Goal: Communication & Community: Share content

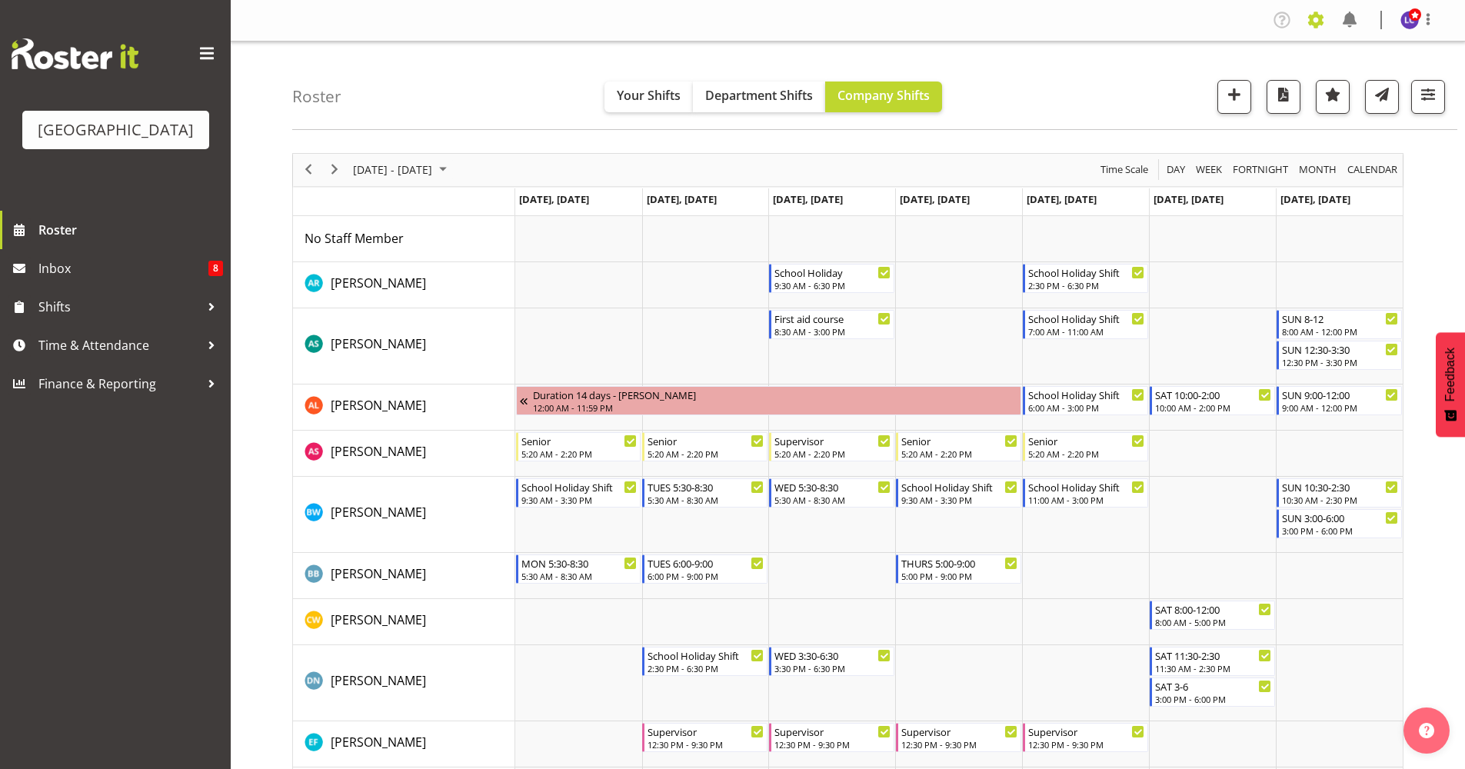
click at [1323, 28] on span at bounding box center [1315, 20] width 25 height 25
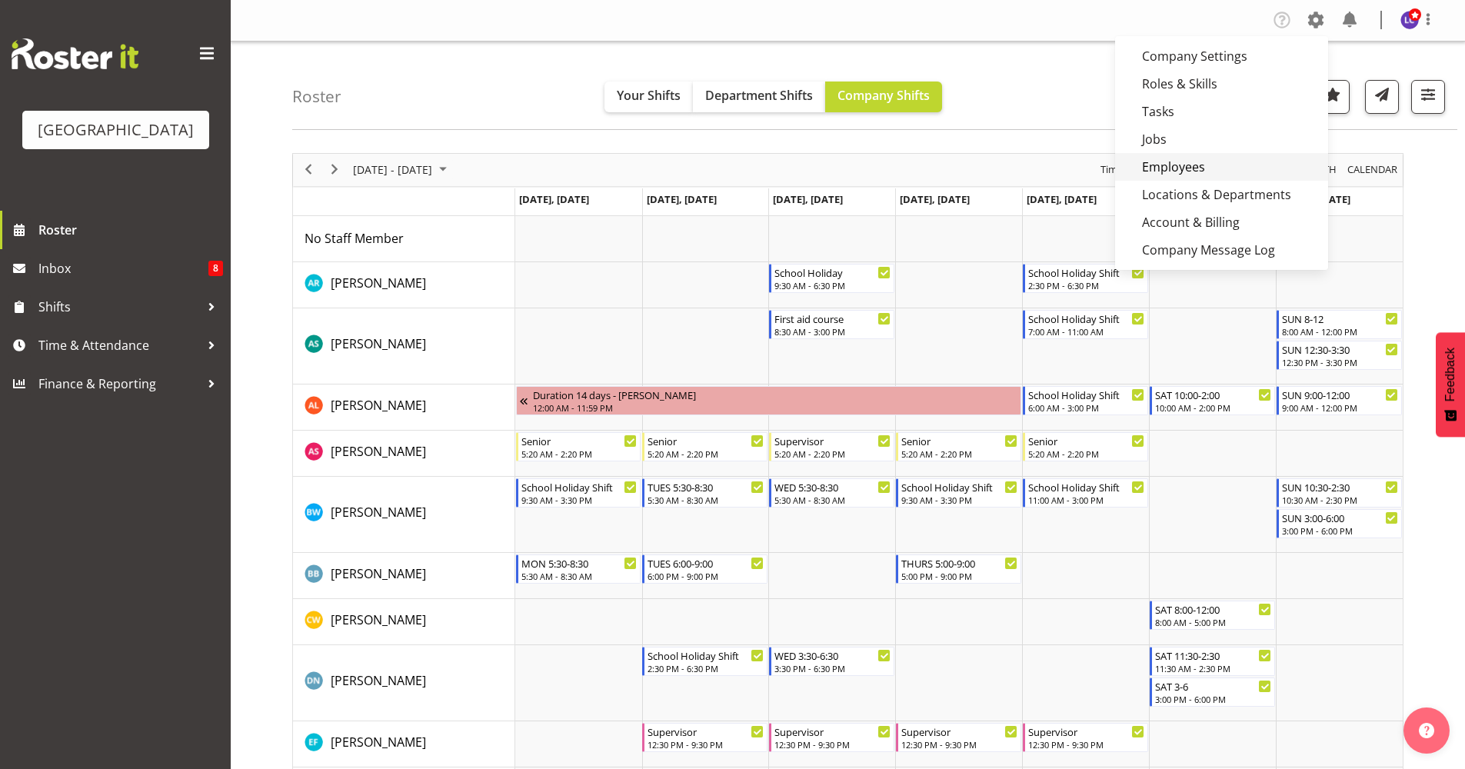
click at [1163, 162] on link "Employees" at bounding box center [1221, 167] width 213 height 28
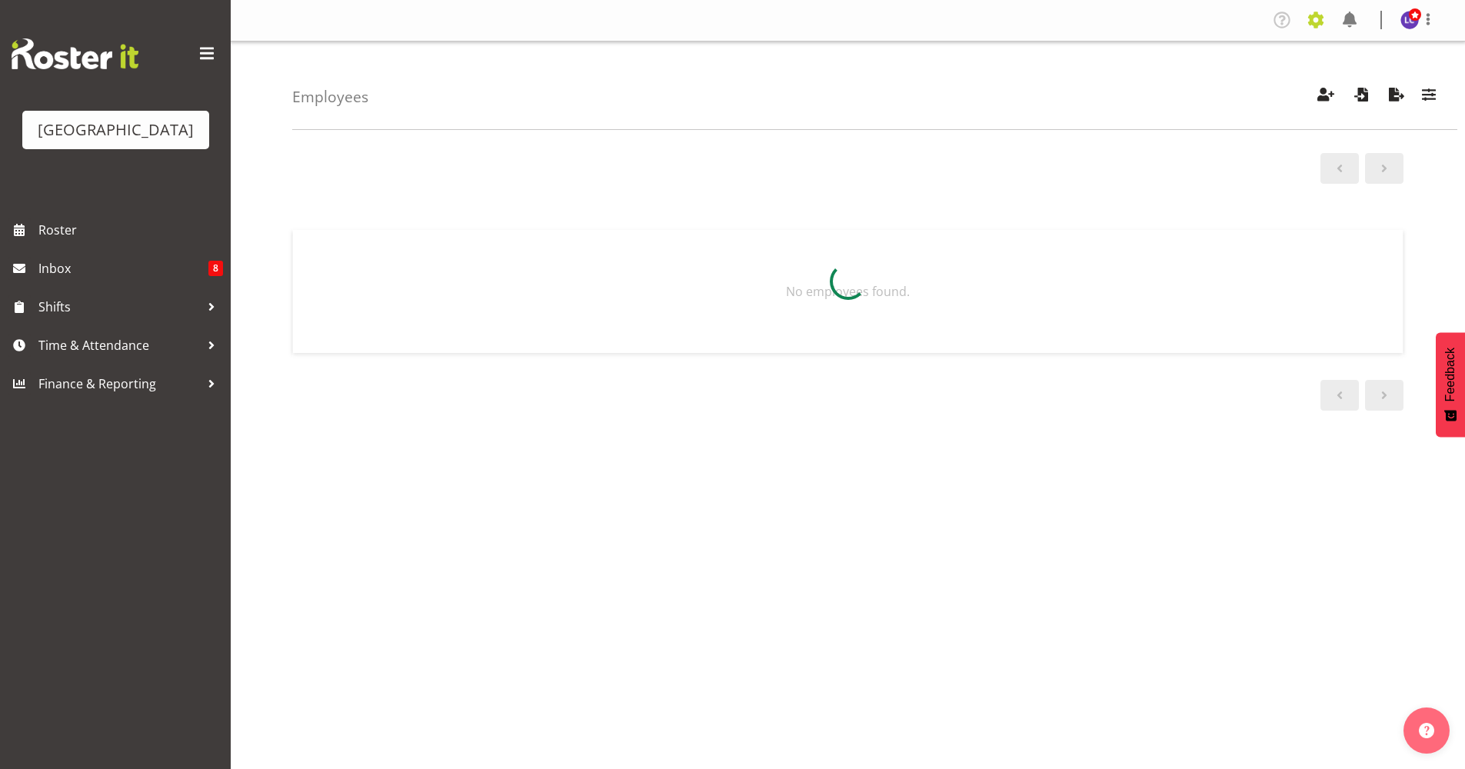
click at [1323, 23] on span at bounding box center [1315, 20] width 25 height 25
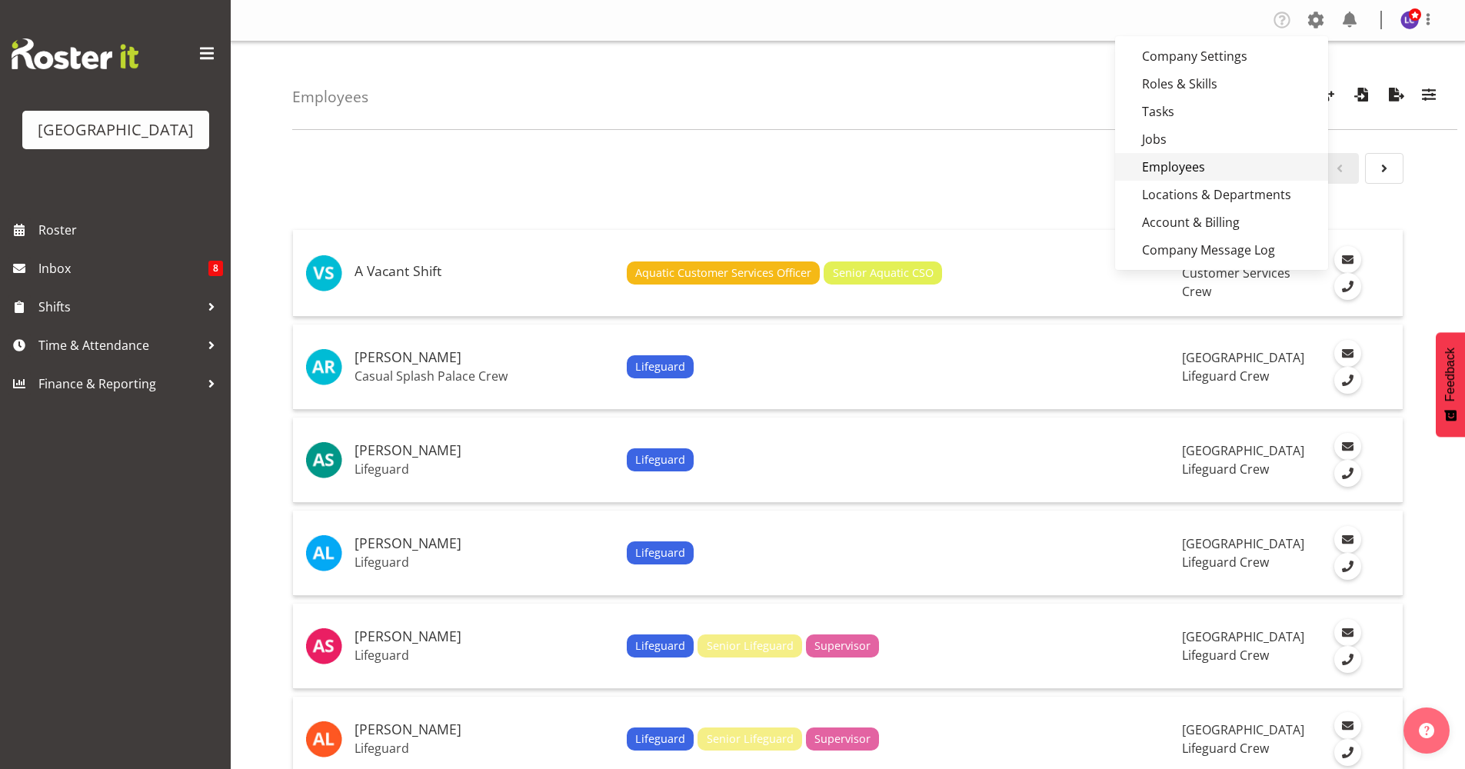
click at [1276, 159] on link "Employees" at bounding box center [1221, 167] width 213 height 28
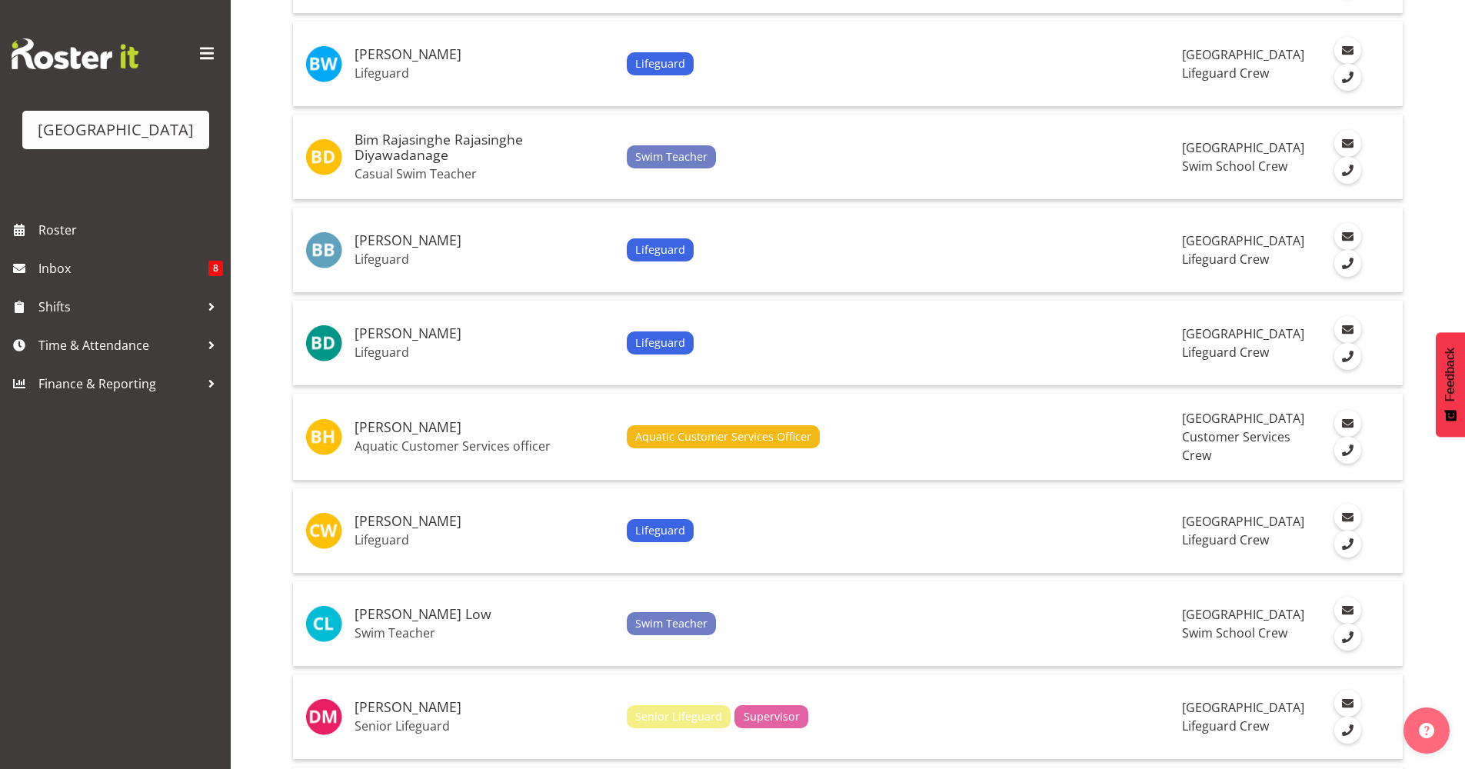
scroll to position [1666, 0]
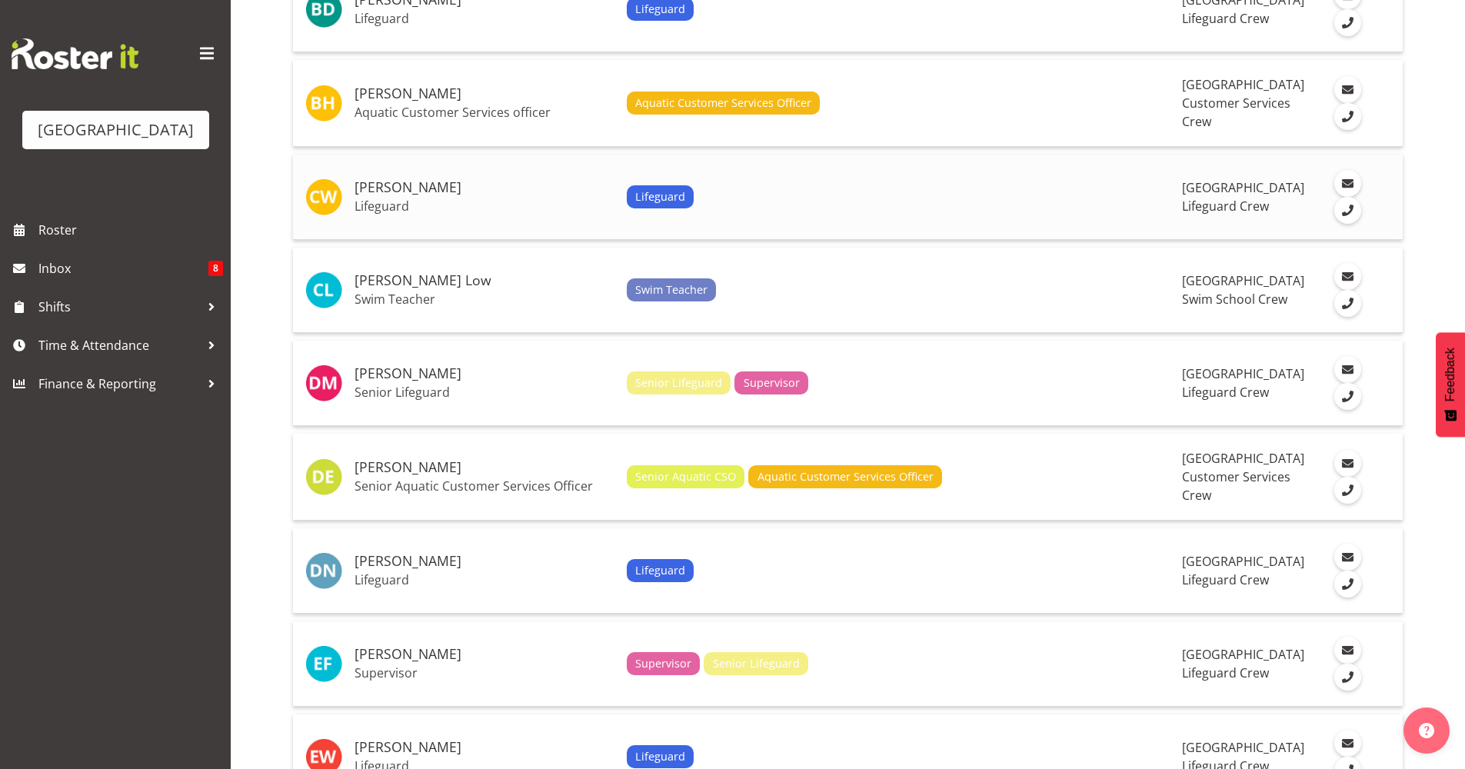
click at [464, 209] on p "Lifeguard" at bounding box center [485, 205] width 260 height 15
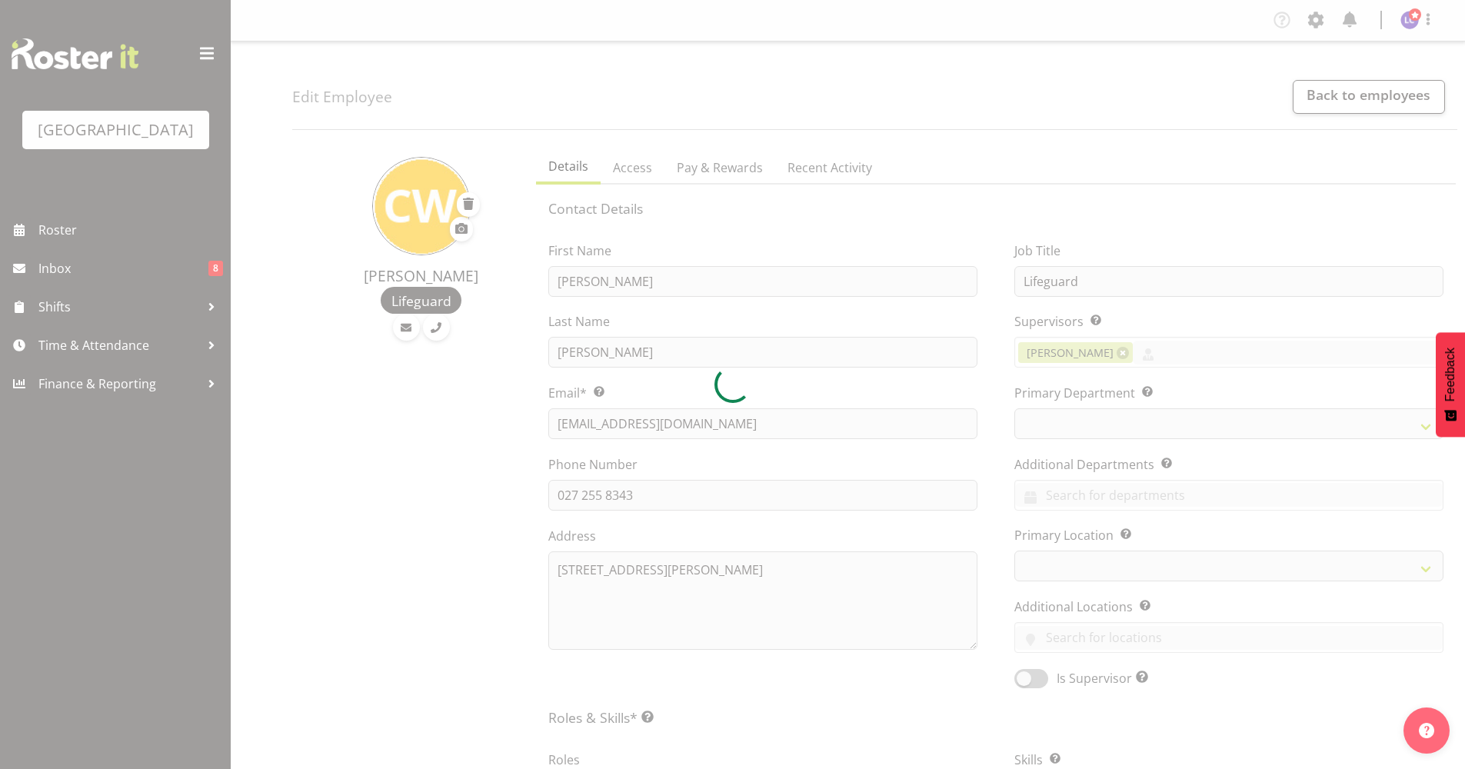
select select "TimelineWeek"
select select
select select "114"
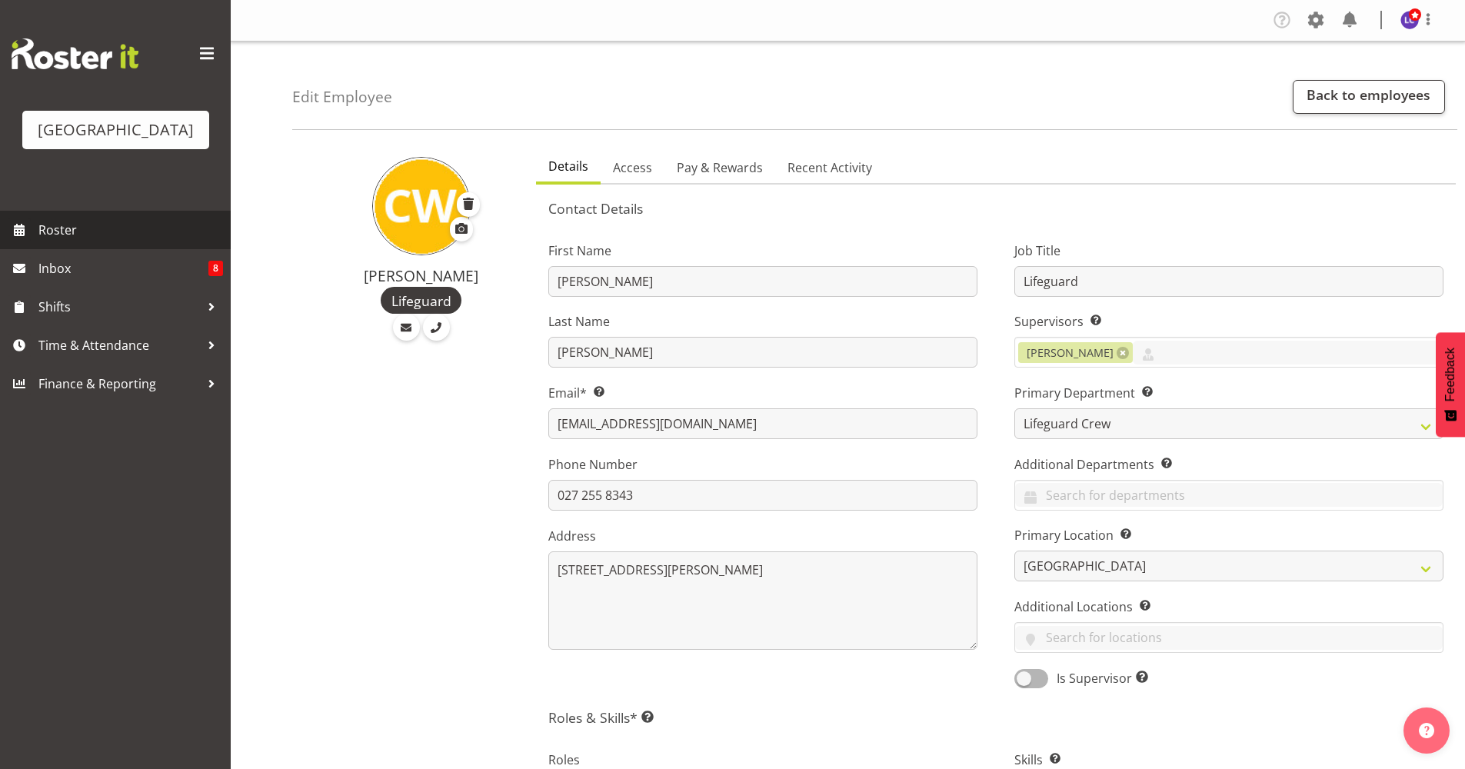
click at [103, 236] on span "Roster" at bounding box center [130, 229] width 185 height 23
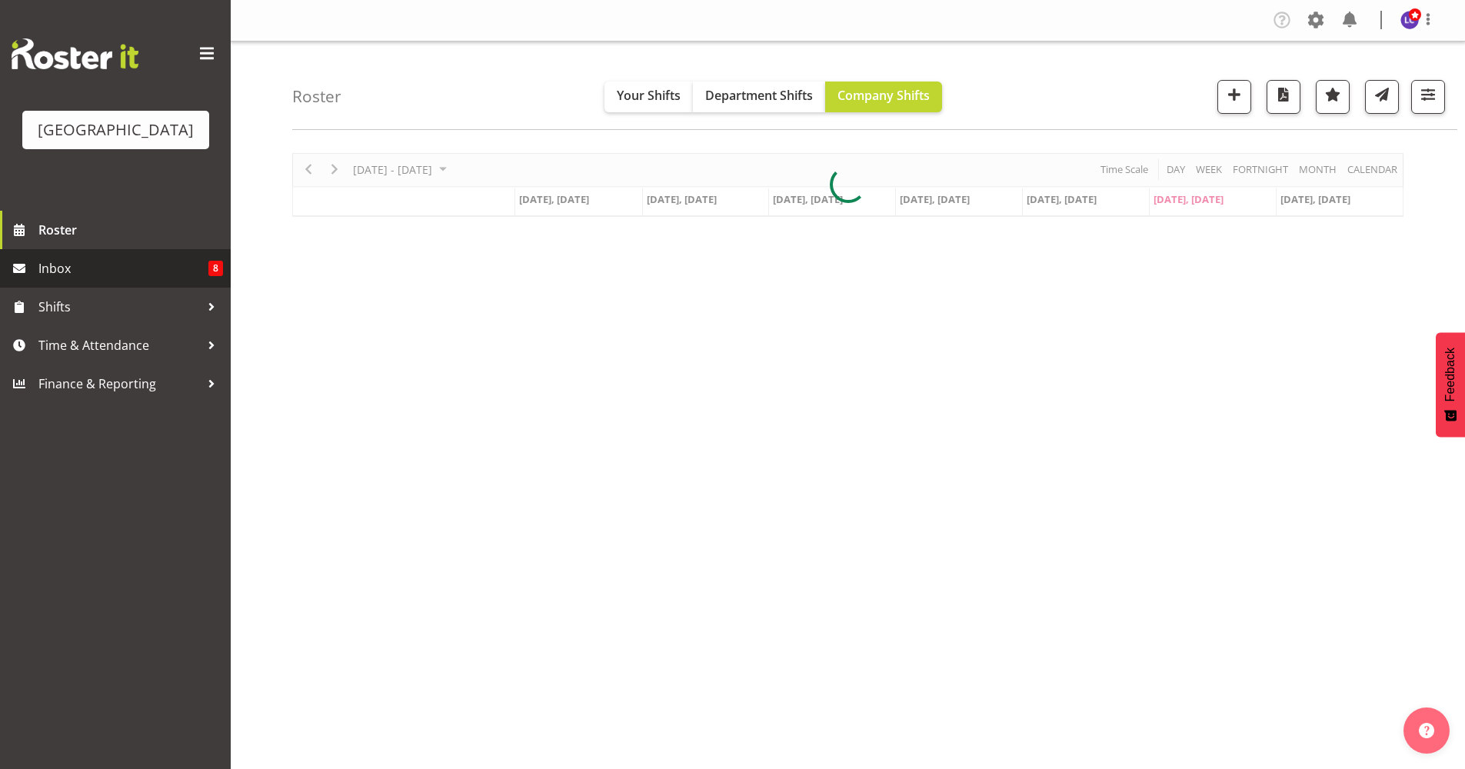
click at [131, 268] on span "Inbox" at bounding box center [123, 268] width 170 height 23
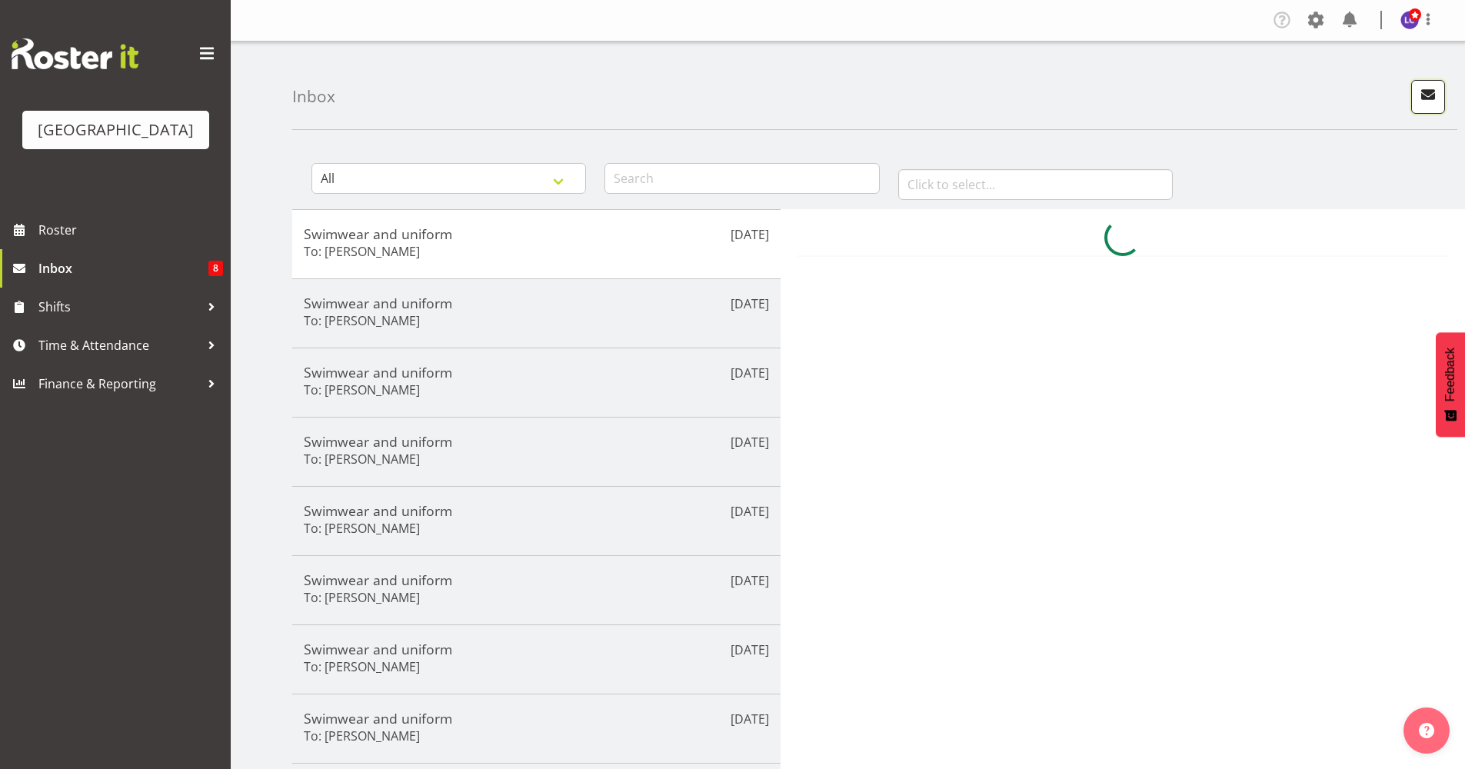
click at [1434, 101] on span "button" at bounding box center [1428, 95] width 20 height 20
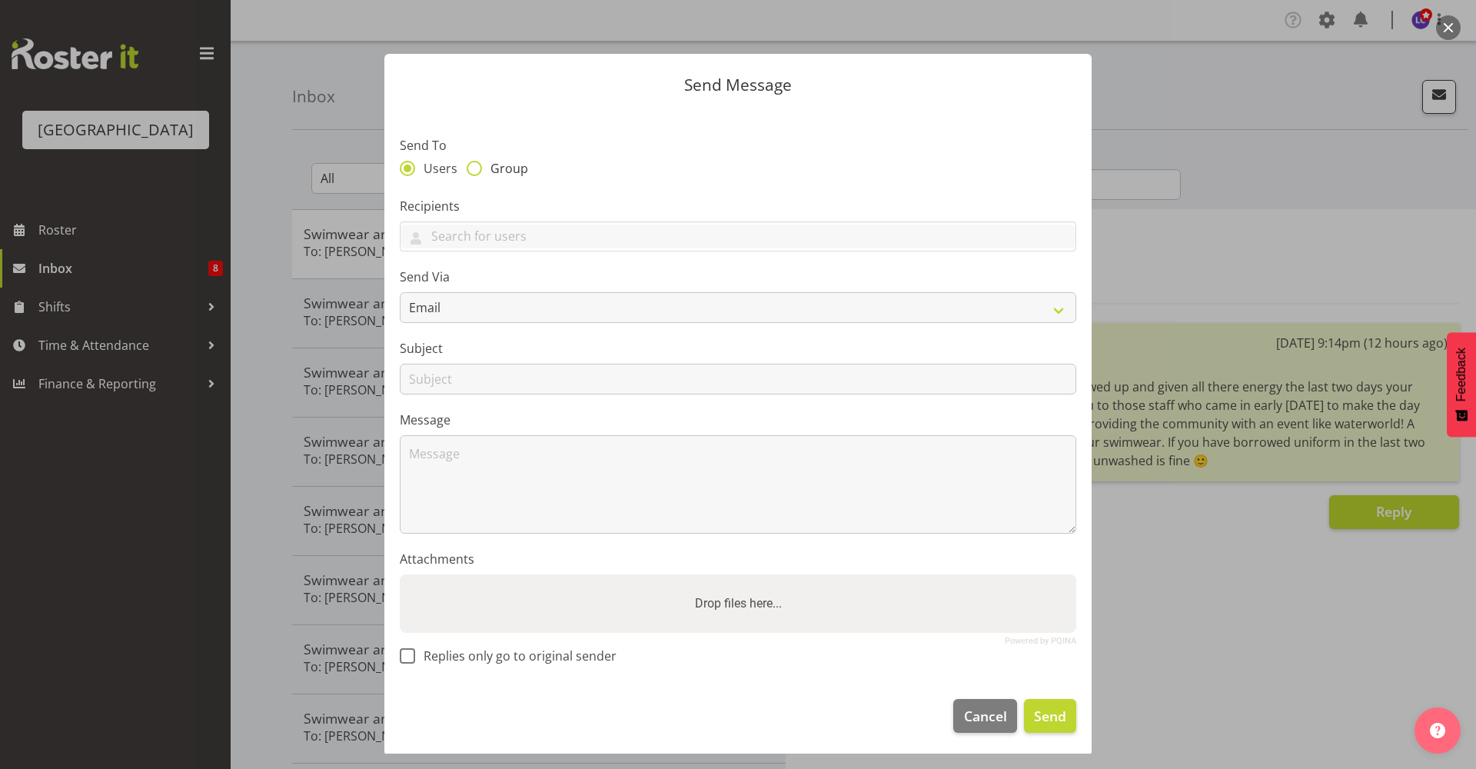
click at [497, 169] on span "Group" at bounding box center [505, 168] width 46 height 15
click at [477, 169] on input "Group" at bounding box center [472, 168] width 10 height 10
radio input "true"
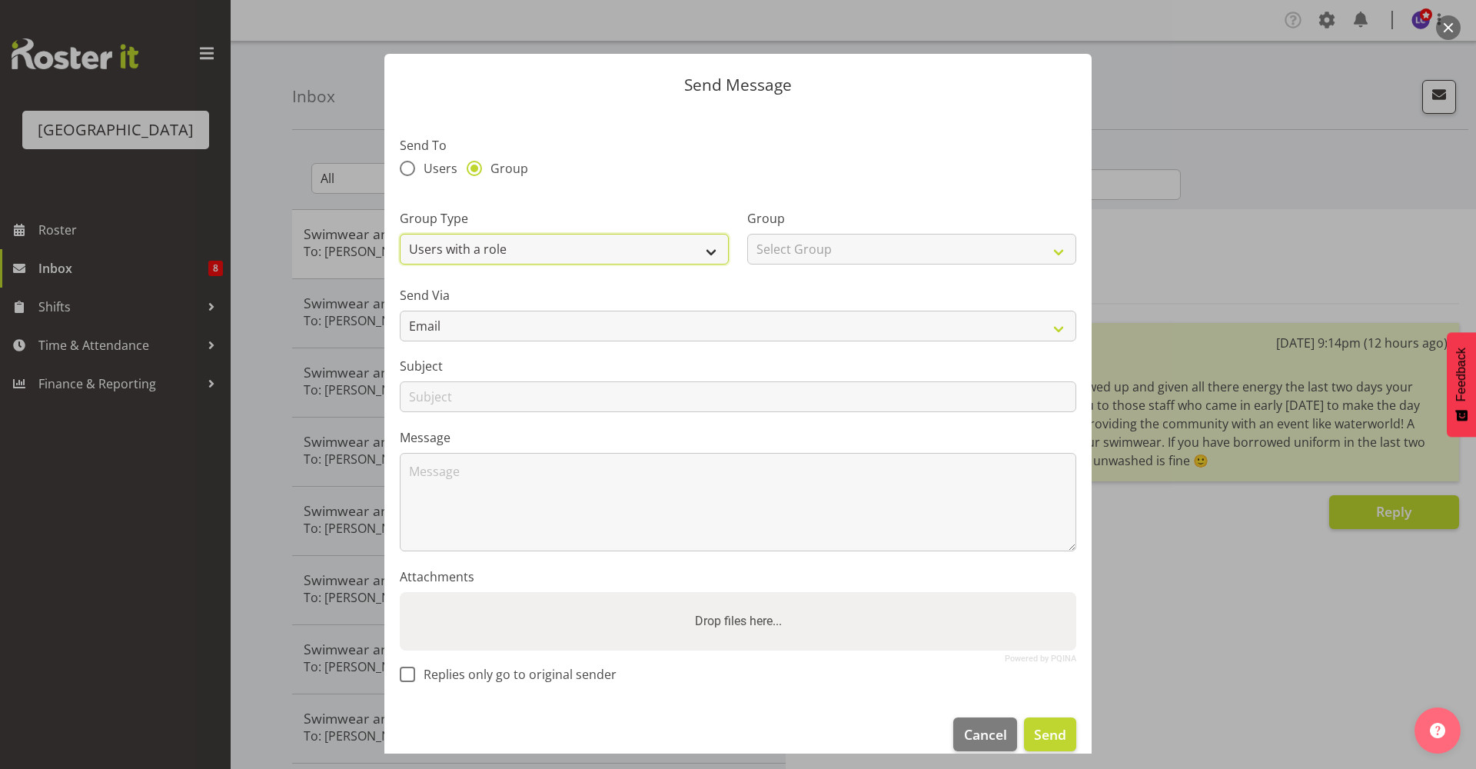
click at [491, 250] on select "Users with a role Users with a skill Primary users in a location All users in a…" at bounding box center [564, 249] width 329 height 31
select select "all_department"
click at [400, 234] on select "Users with a role Users with a skill Primary users in a location All users in a…" at bounding box center [564, 249] width 329 height 31
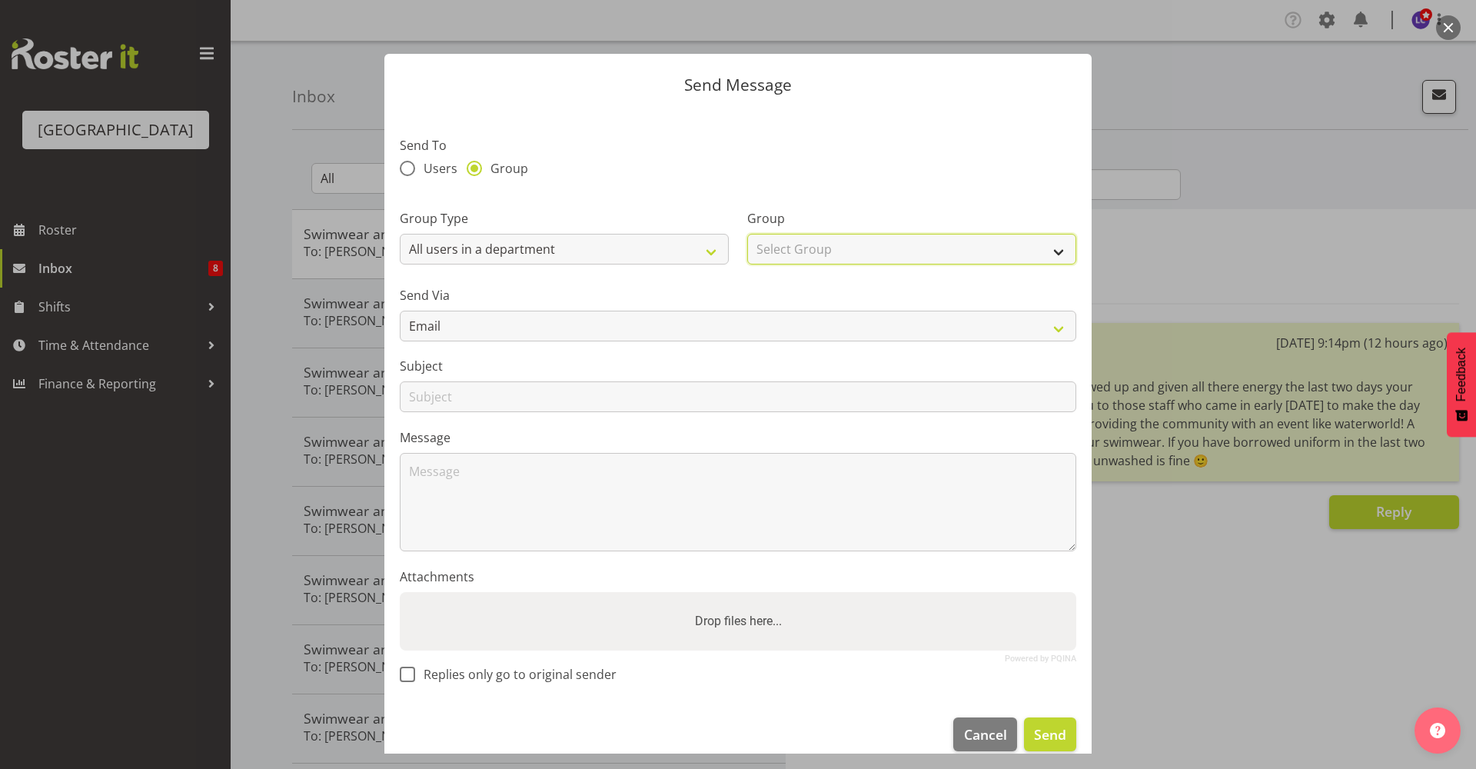
click at [792, 249] on select "Select Group Cleaning Crew Customer Services Crew Lifeguard Crew Maintenance Cr…" at bounding box center [911, 249] width 329 height 31
select select "114"
click at [747, 234] on select "Select Group Cleaning Crew Customer Services Crew Lifeguard Crew Maintenance Cr…" at bounding box center [911, 249] width 329 height 31
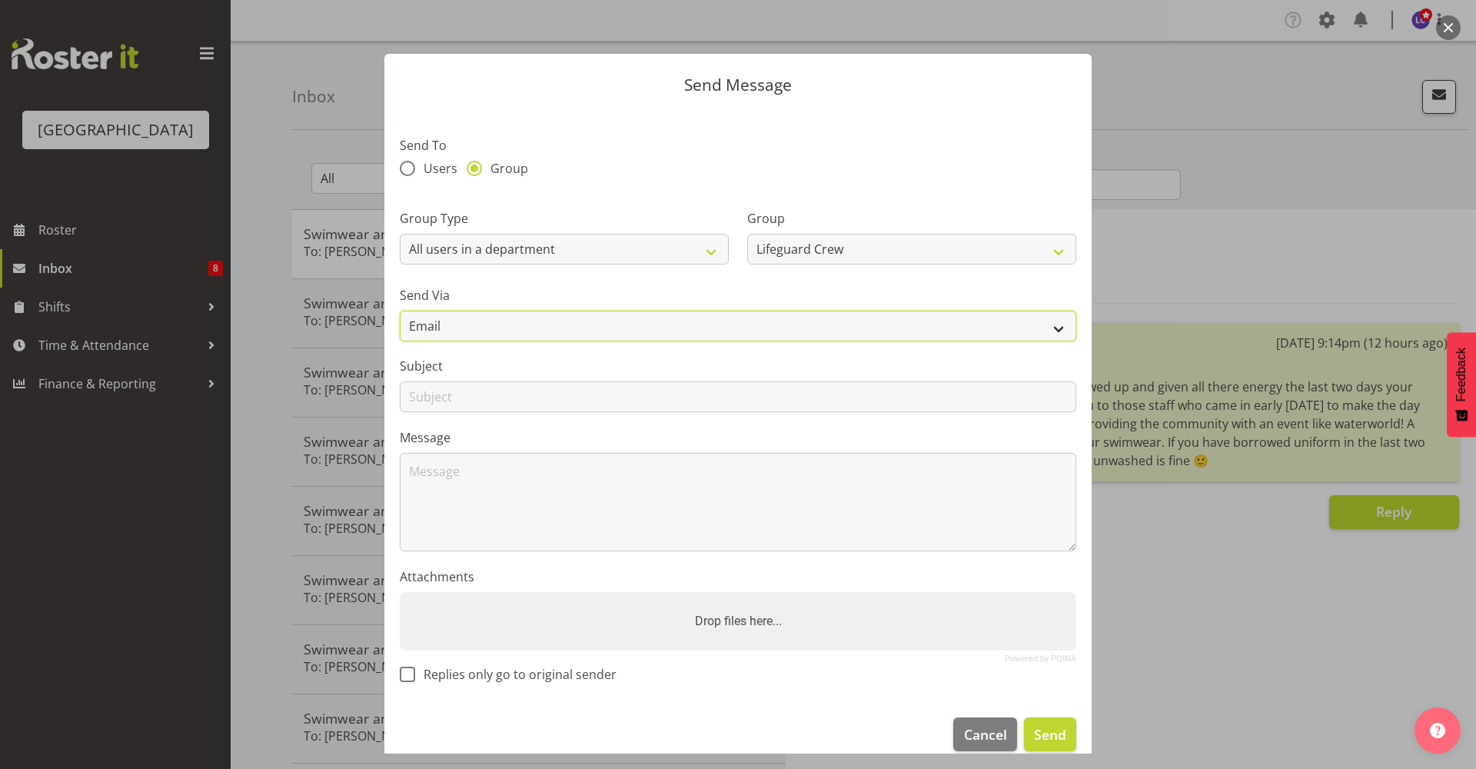
click at [562, 327] on select "Email SMS" at bounding box center [738, 326] width 677 height 31
select select "sms"
click at [400, 311] on select "Email SMS" at bounding box center [738, 326] width 677 height 31
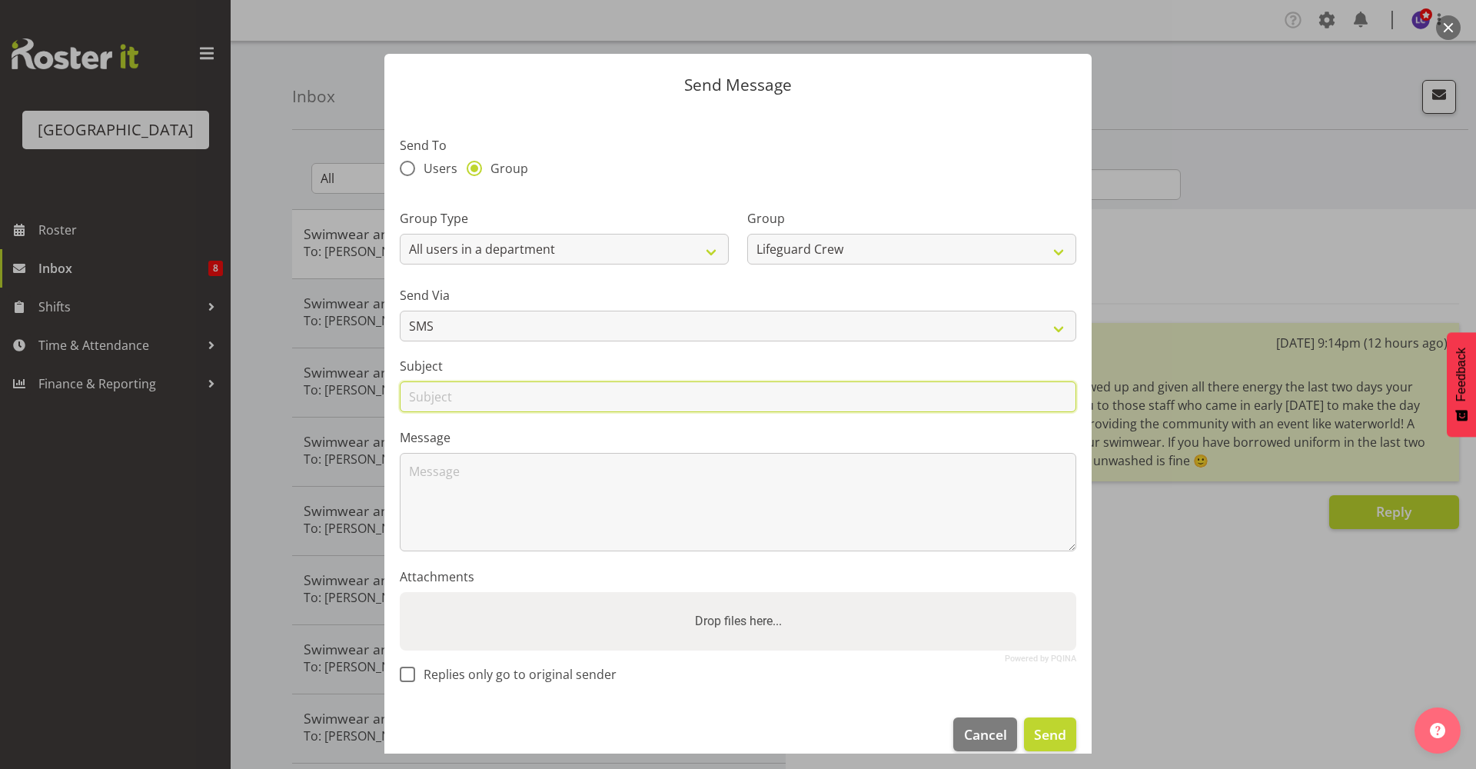
click at [528, 397] on input "text" at bounding box center [738, 396] width 677 height 31
type input "URGENT - Staff today"
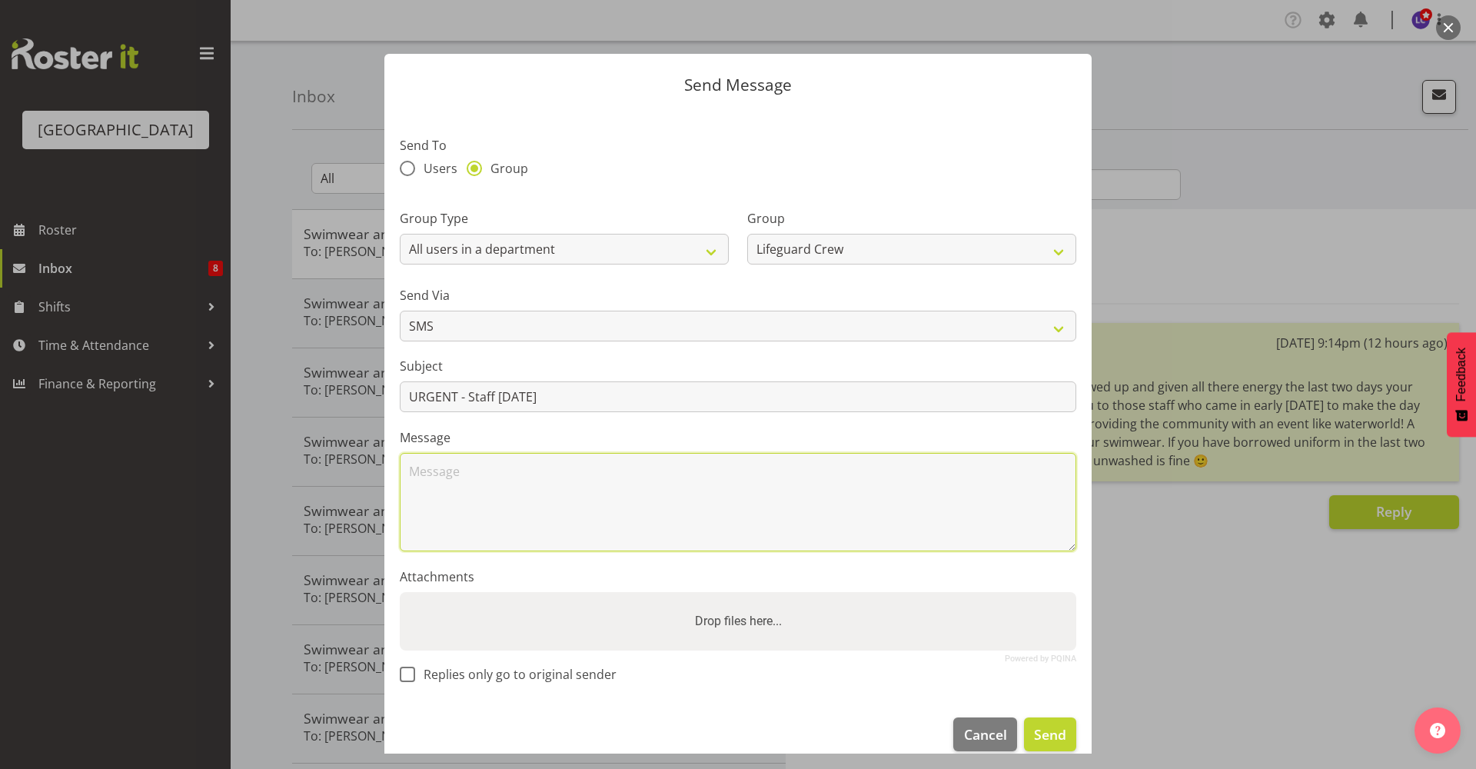
click at [531, 513] on textarea at bounding box center [738, 502] width 677 height 98
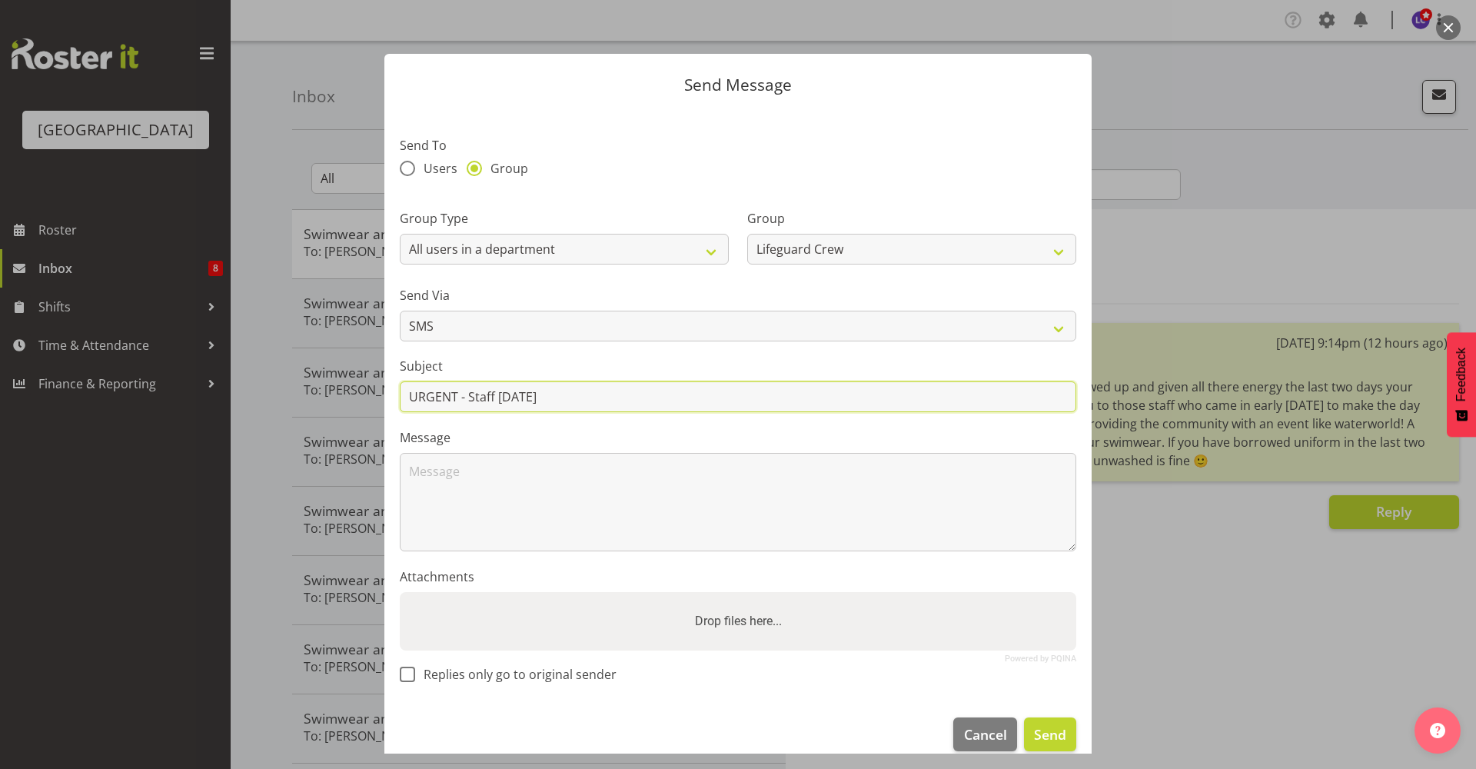
drag, startPoint x: 647, startPoint y: 393, endPoint x: 249, endPoint y: 394, distance: 397.6
click at [249, 394] on div "Send Message Send To Users Group Group Type Users with a role Users with a skil…" at bounding box center [738, 384] width 1476 height 769
type input "Staff today"
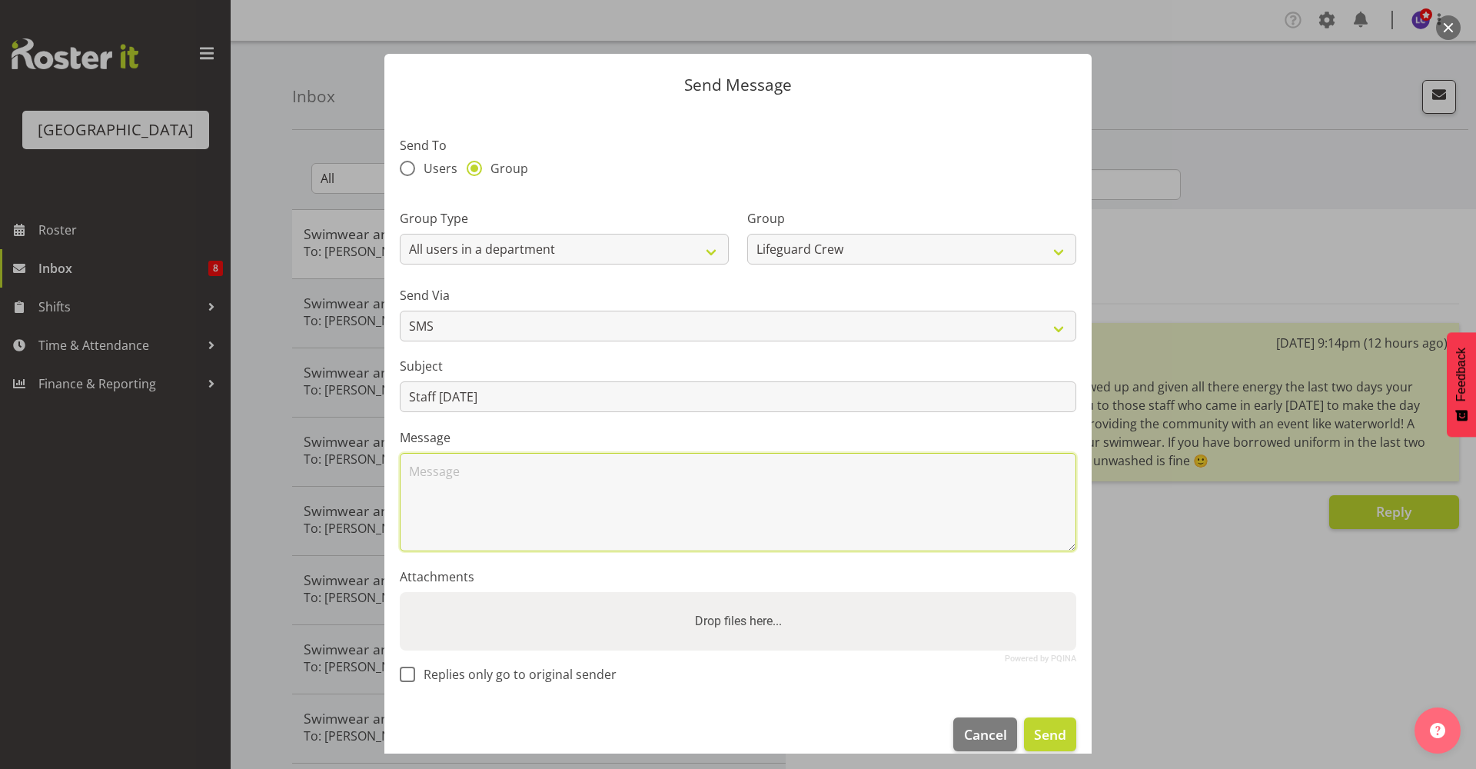
click at [449, 481] on textarea at bounding box center [738, 502] width 677 height 98
click at [811, 464] on textarea "We have an 8.00am-5.00pm today if anyone is free!" at bounding box center [738, 502] width 677 height 98
type textarea "We have an 8.00am-5.00pm today if anyone is free or you want to extend a shift …"
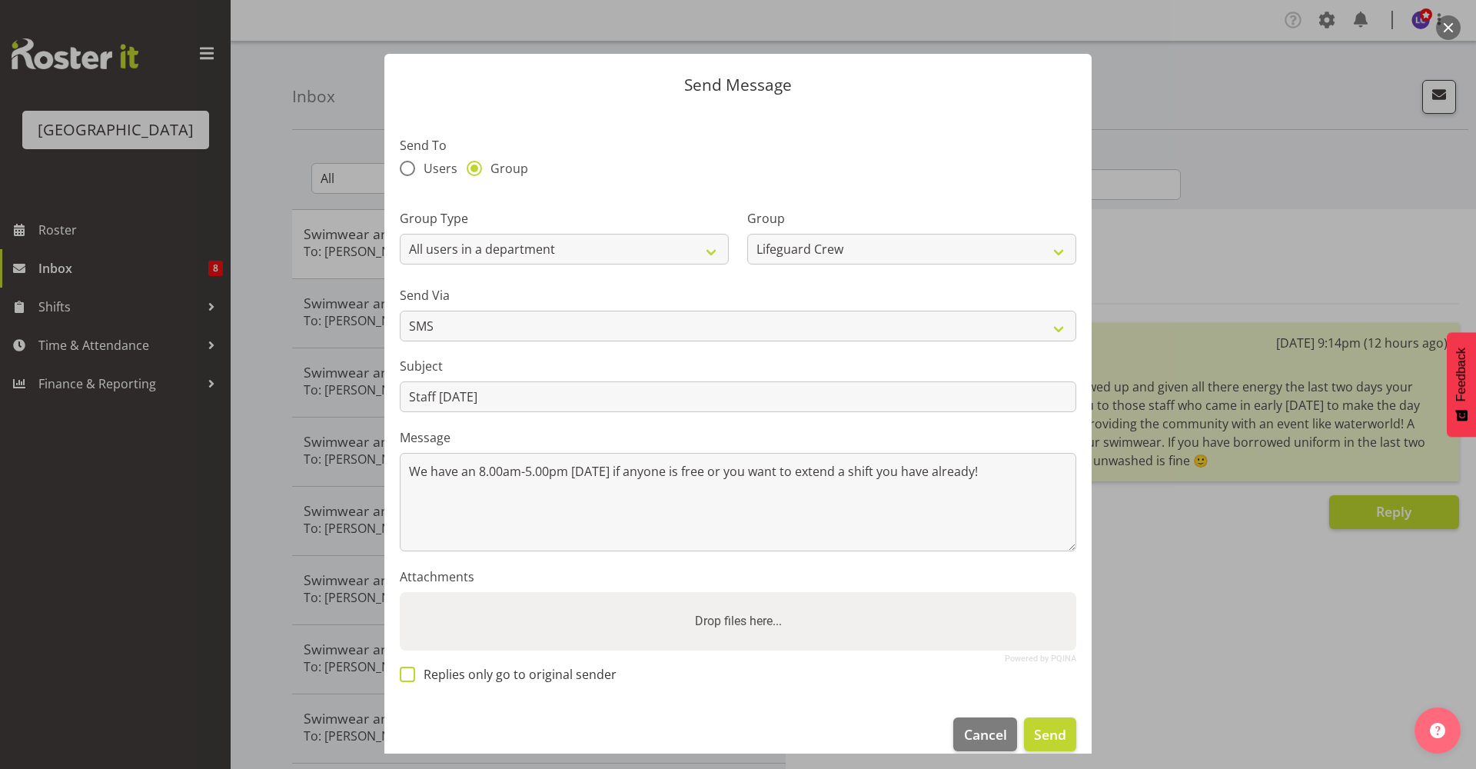
click at [478, 671] on span "Replies only go to original sender" at bounding box center [515, 674] width 201 height 15
click at [410, 671] on input "Replies only go to original sender" at bounding box center [405, 674] width 10 height 10
checkbox input "true"
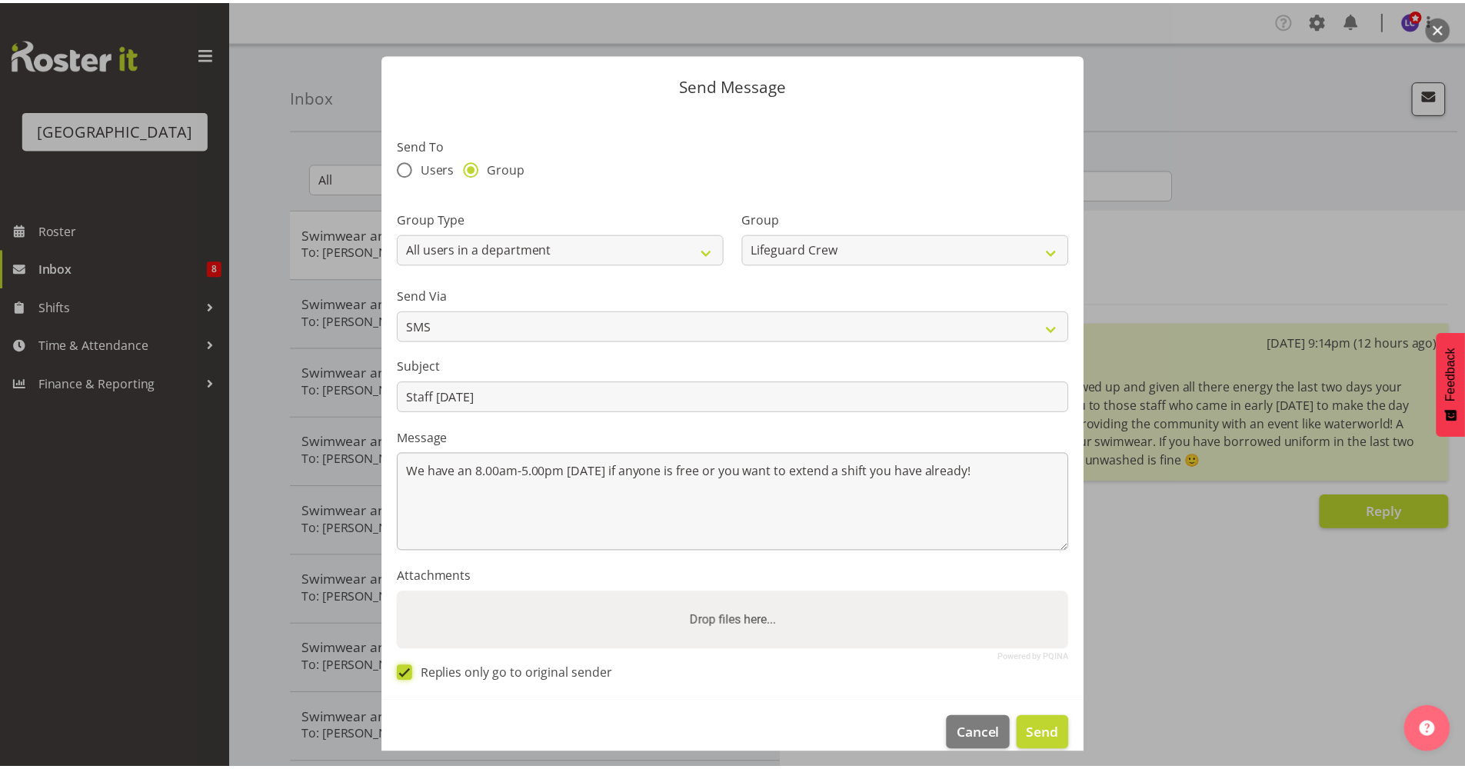
scroll to position [21, 0]
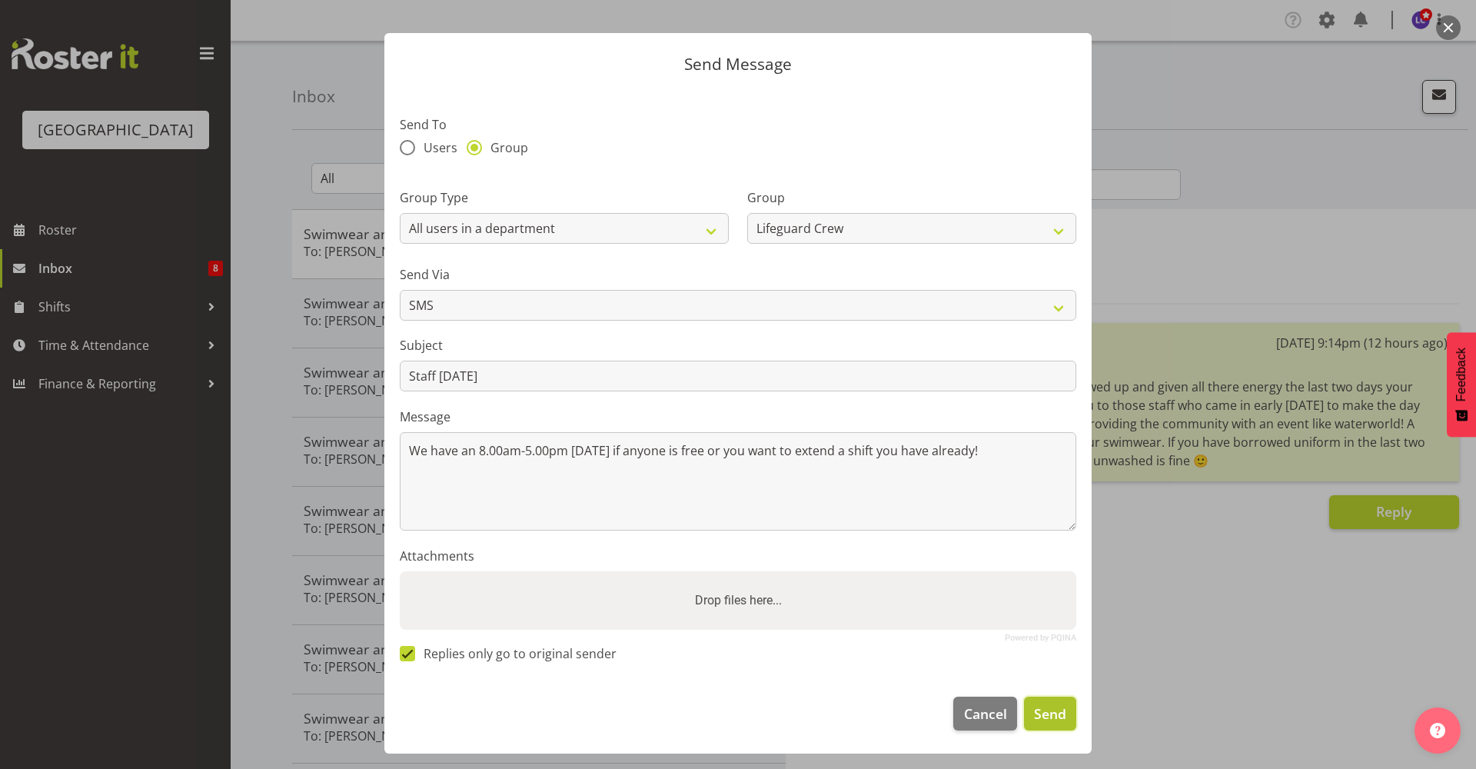
click at [1040, 708] on span "Send" at bounding box center [1050, 714] width 32 height 20
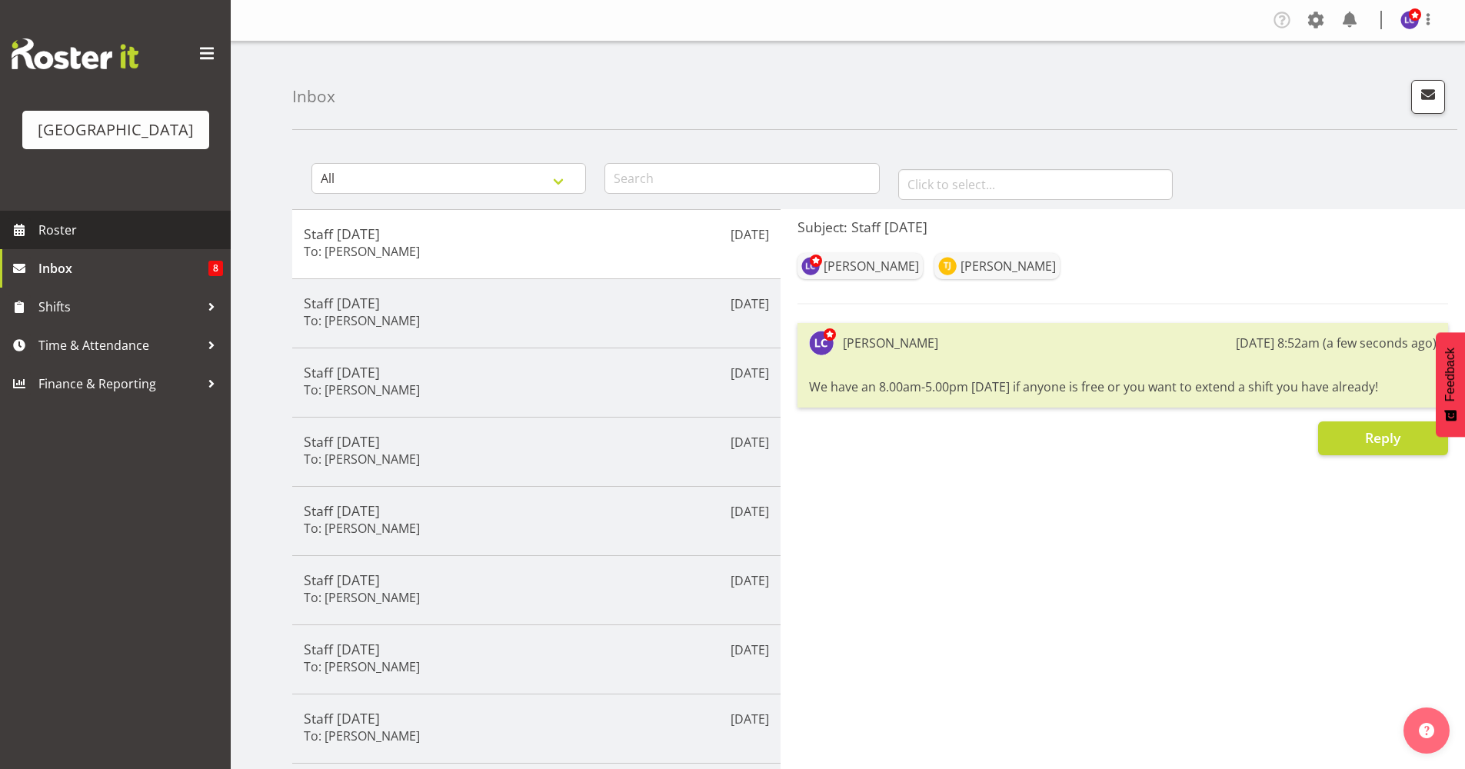
click at [161, 236] on span "Roster" at bounding box center [130, 229] width 185 height 23
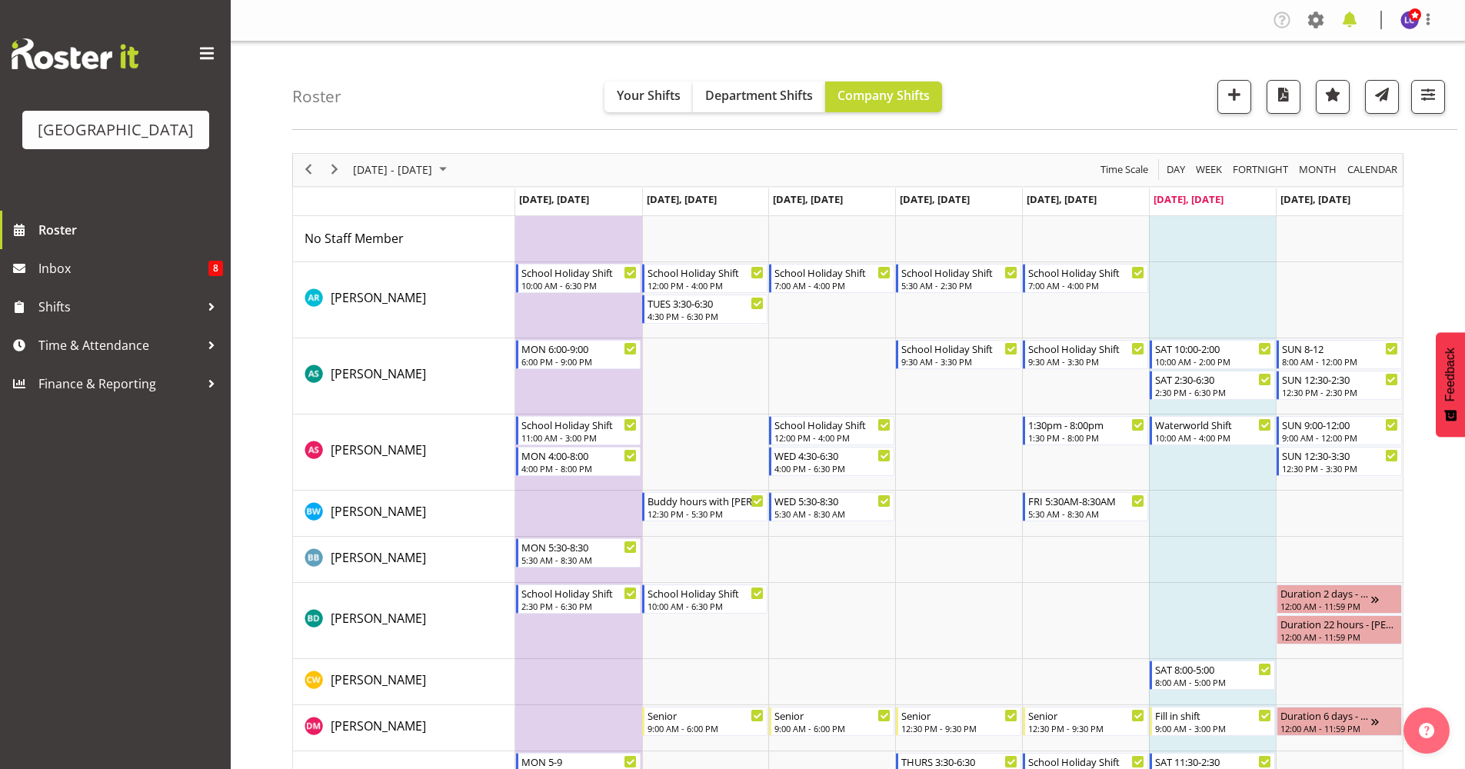
click at [1343, 18] on span at bounding box center [1349, 20] width 25 height 25
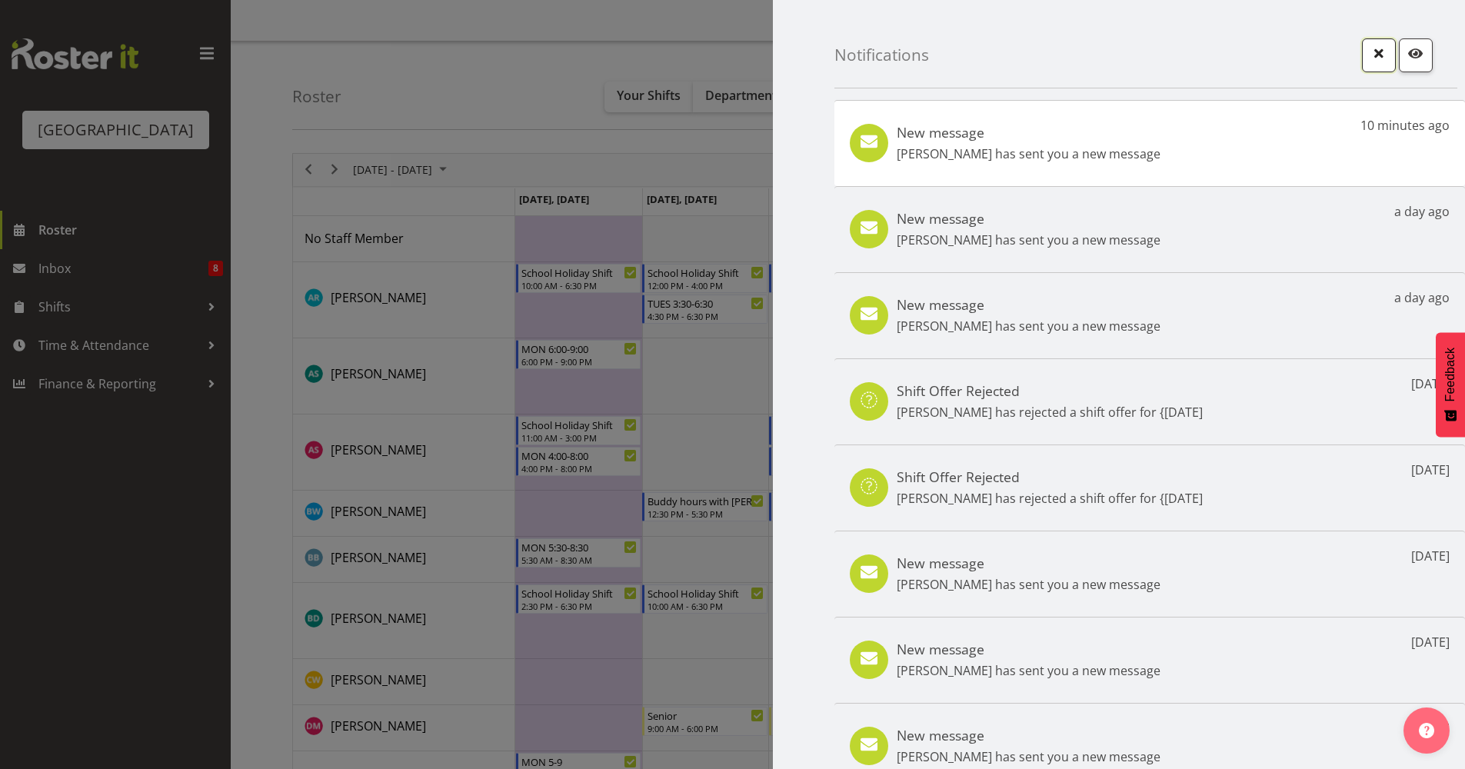
click at [1369, 46] on span "button" at bounding box center [1379, 53] width 20 height 20
